Goal: Task Accomplishment & Management: Manage account settings

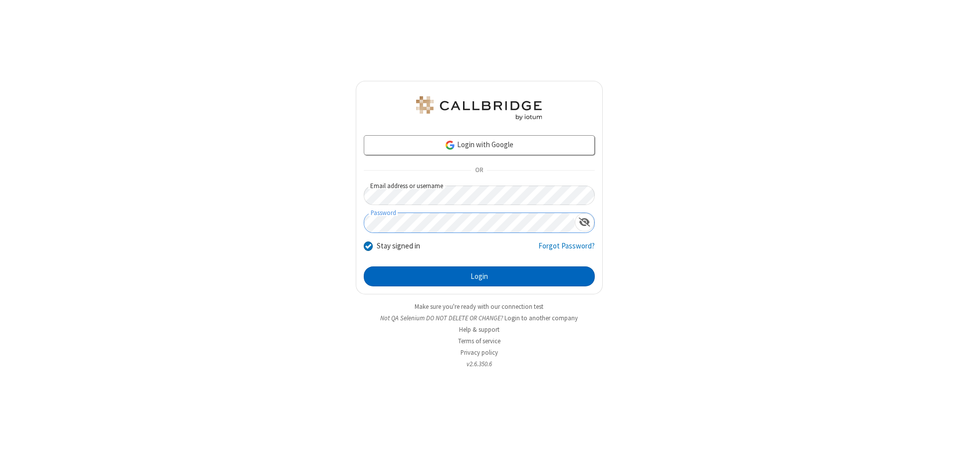
click at [479, 276] on button "Login" at bounding box center [479, 276] width 231 height 20
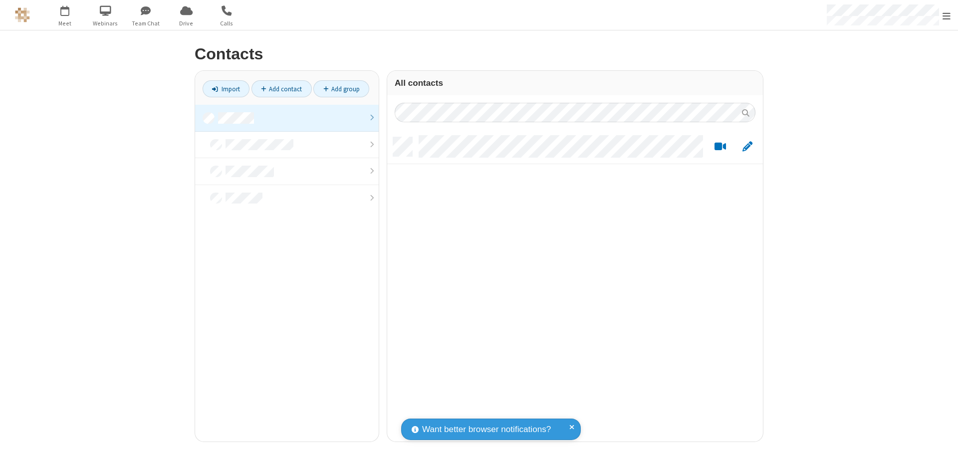
click at [287, 118] on link at bounding box center [287, 118] width 184 height 27
click at [281, 89] on link "Add contact" at bounding box center [281, 88] width 60 height 17
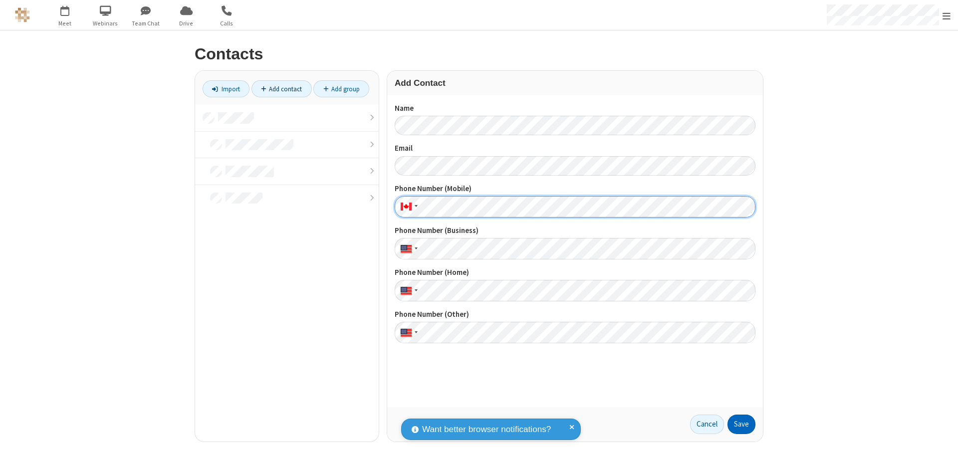
click at [741, 424] on button "Save" at bounding box center [741, 425] width 28 height 20
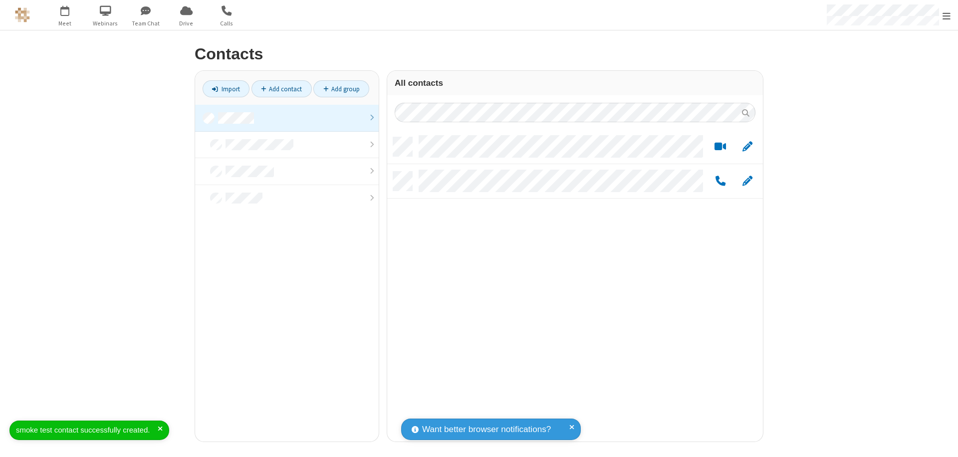
scroll to position [304, 368]
